Goal: Information Seeking & Learning: Find specific fact

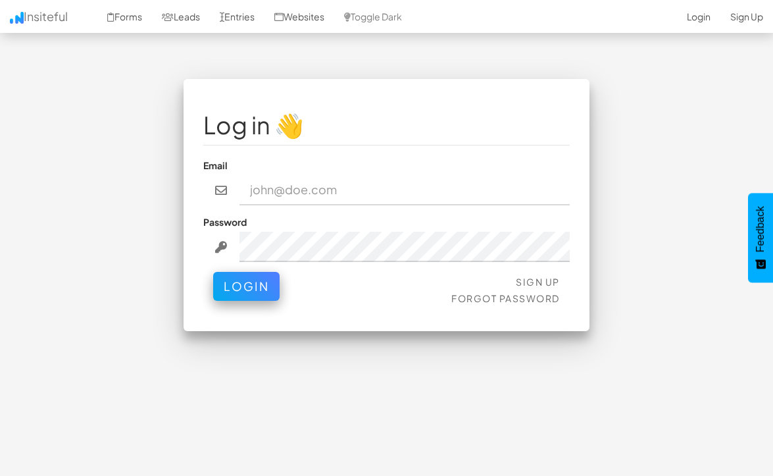
type input "admin@herenow.health"
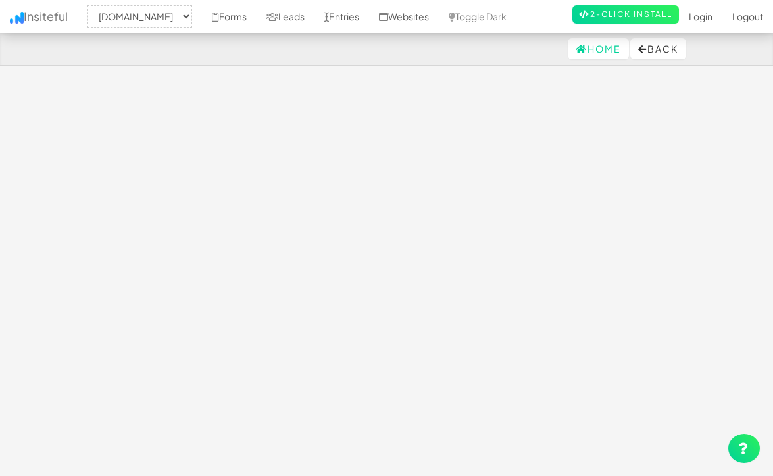
select select "2385"
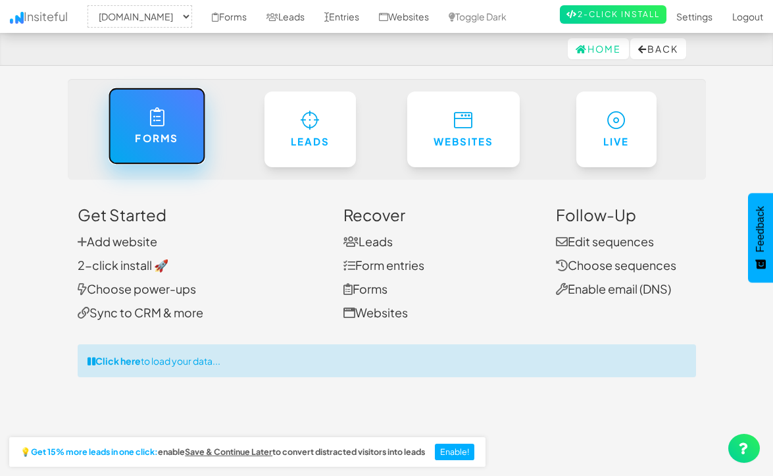
click at [164, 120] on link "Forms" at bounding box center [156, 126] width 97 height 77
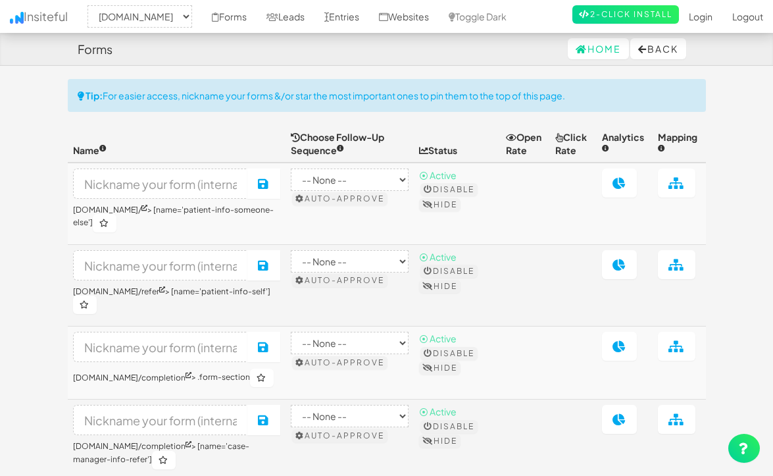
select select "2385"
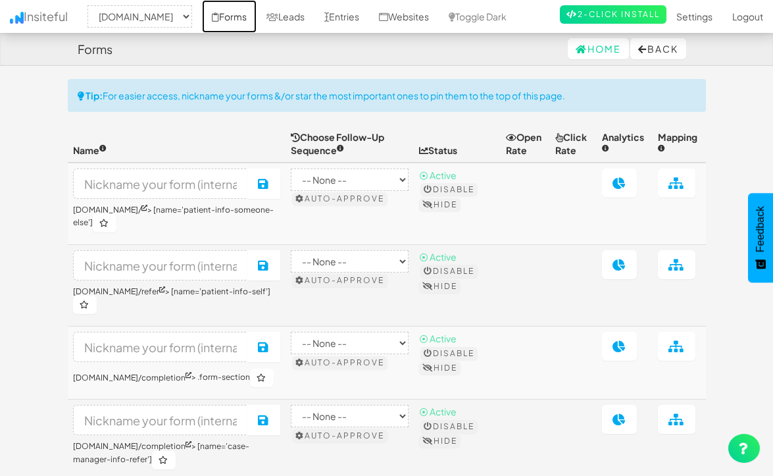
click at [257, 15] on link "Forms" at bounding box center [229, 16] width 55 height 33
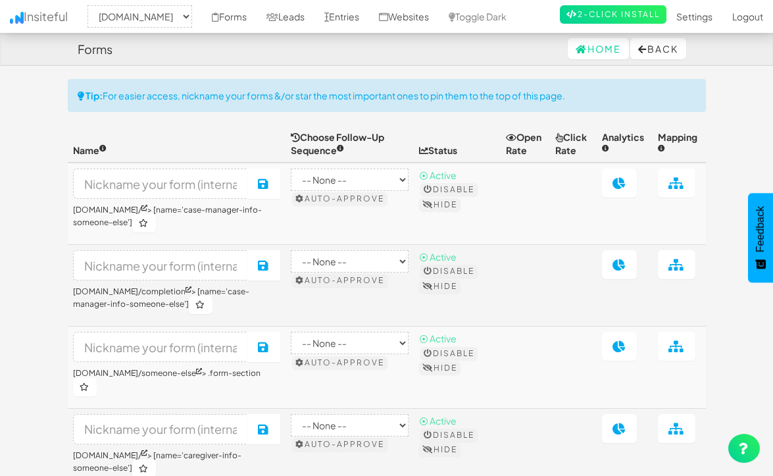
select select "2385"
click at [315, 13] on link "Leads" at bounding box center [286, 16] width 58 height 33
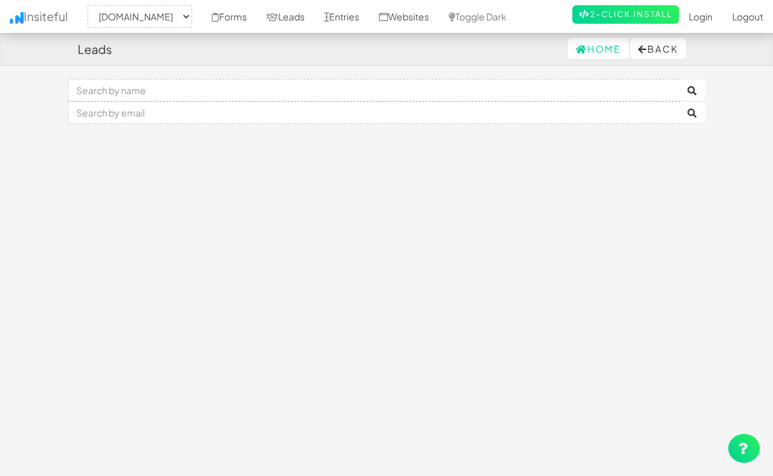
select select "2385"
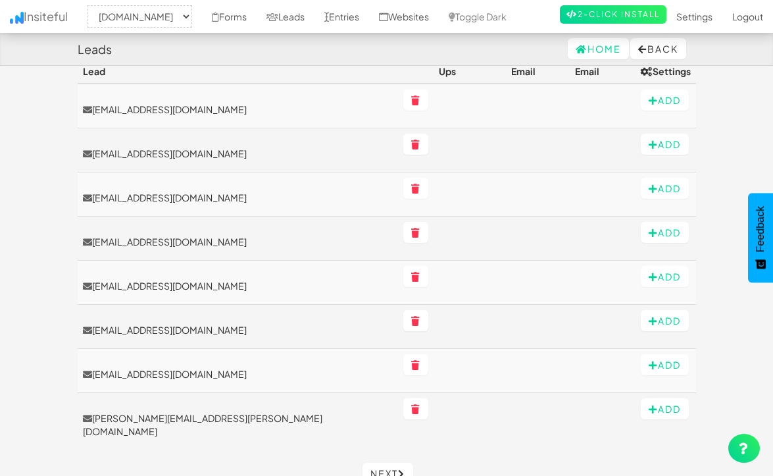
scroll to position [207, 0]
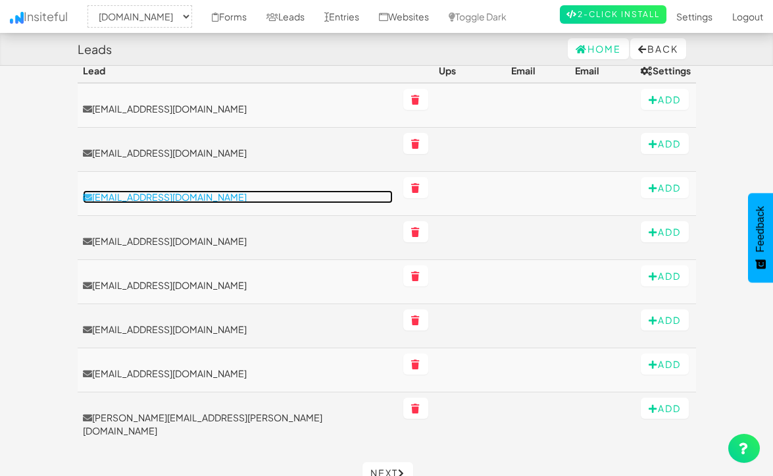
click at [197, 190] on p "[EMAIL_ADDRESS][DOMAIN_NAME]" at bounding box center [238, 196] width 311 height 13
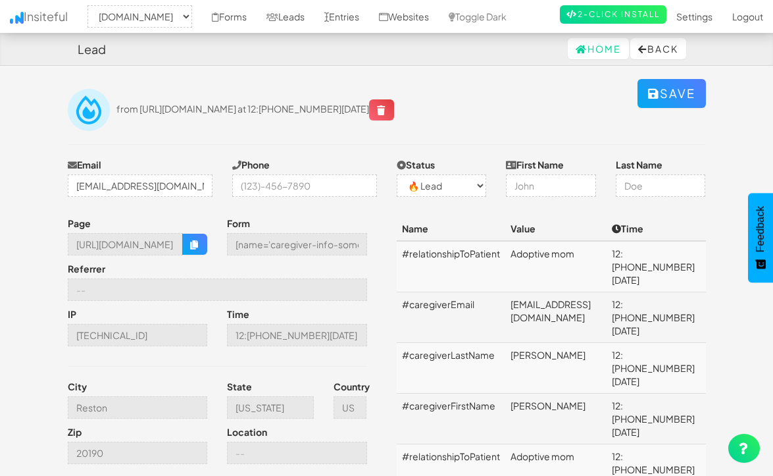
select select "2385"
select select "0"
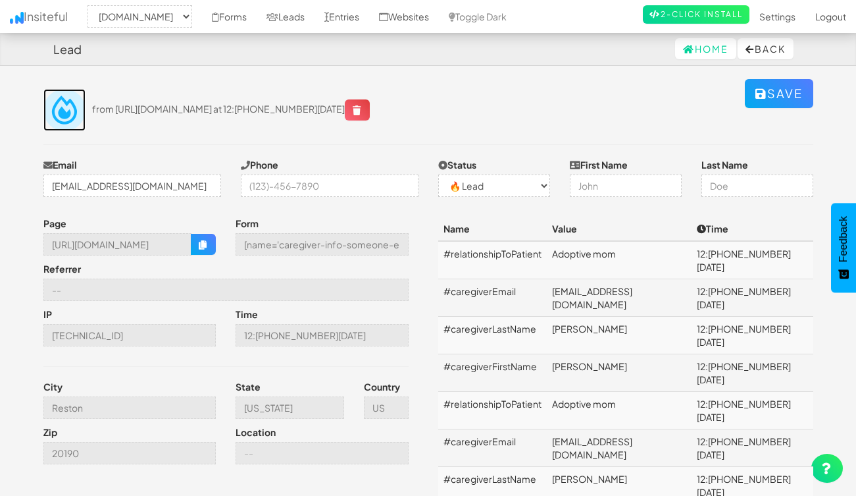
click at [58, 107] on img at bounding box center [64, 110] width 42 height 42
click at [749, 50] on button "Back" at bounding box center [766, 48] width 56 height 21
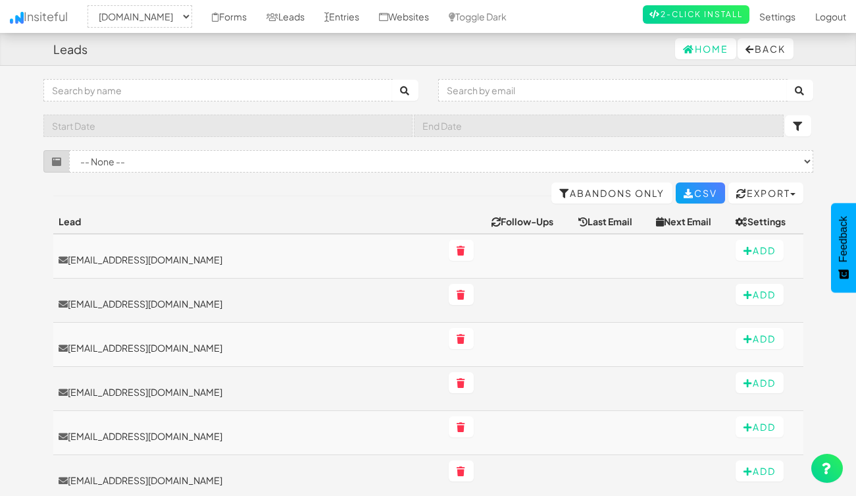
select select "2385"
click at [369, 14] on link "Entries" at bounding box center [342, 16] width 55 height 33
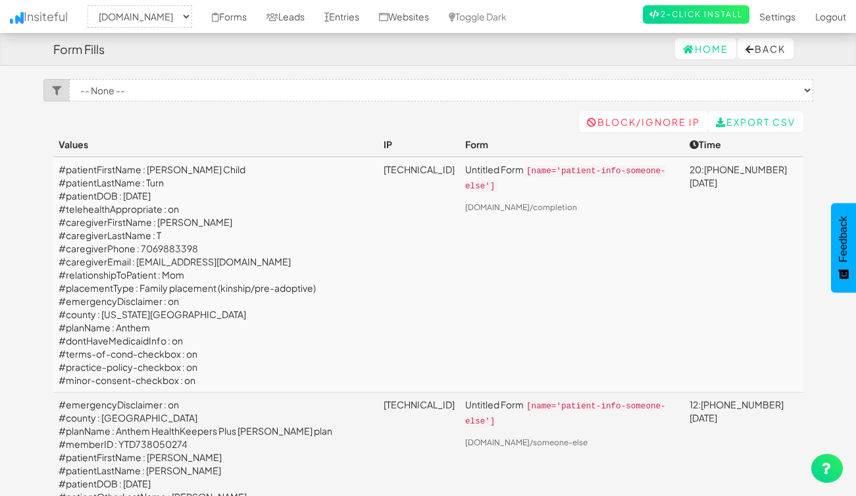
select select "2385"
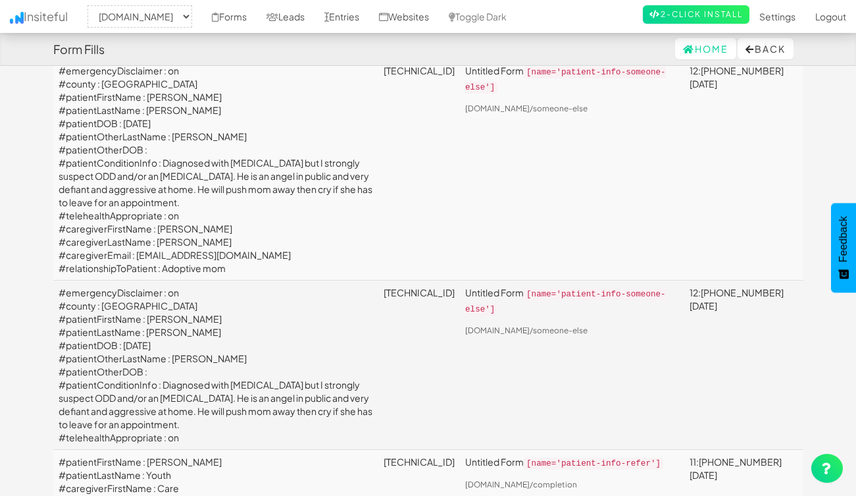
scroll to position [611, 0]
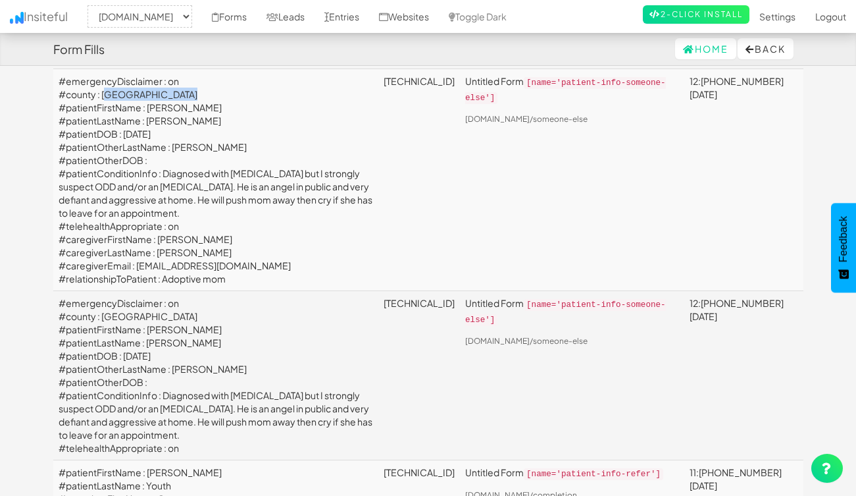
drag, startPoint x: 179, startPoint y: 113, endPoint x: 101, endPoint y: 113, distance: 78.3
click at [101, 113] on td "#emergencyDisclaimer : on #county : Frederick County #patientFirstName : [PERSO…" at bounding box center [216, 180] width 326 height 222
copy td "[GEOGRAPHIC_DATA]"
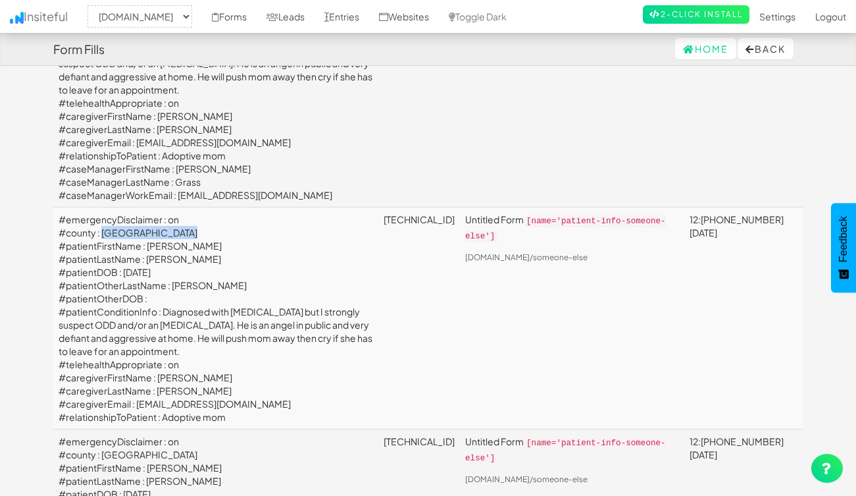
scroll to position [474, 0]
